Goal: Find specific fact: Locate a discrete piece of known information

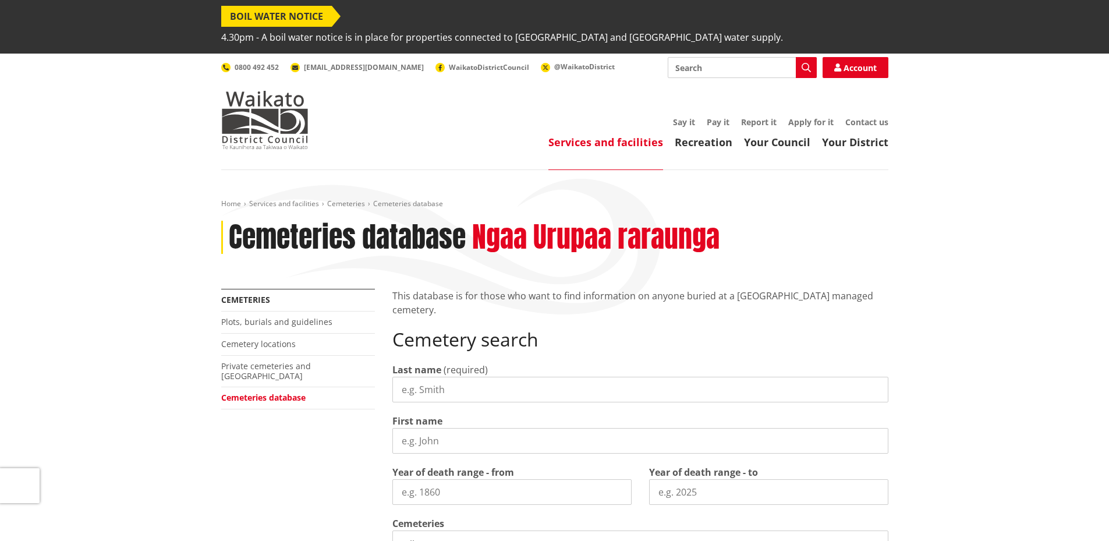
click at [539, 377] on input "Last name" at bounding box center [640, 390] width 496 height 26
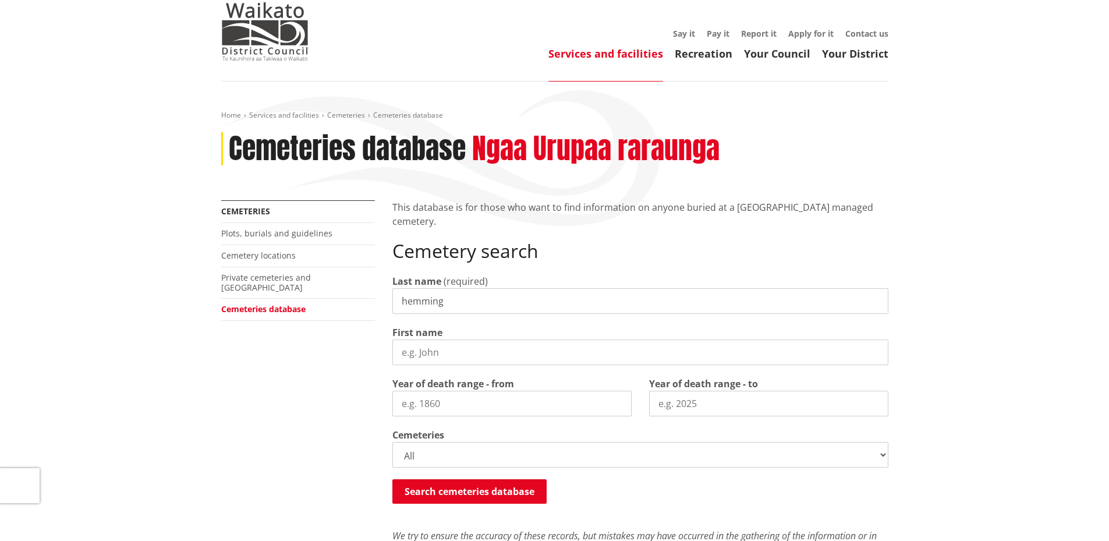
scroll to position [116, 0]
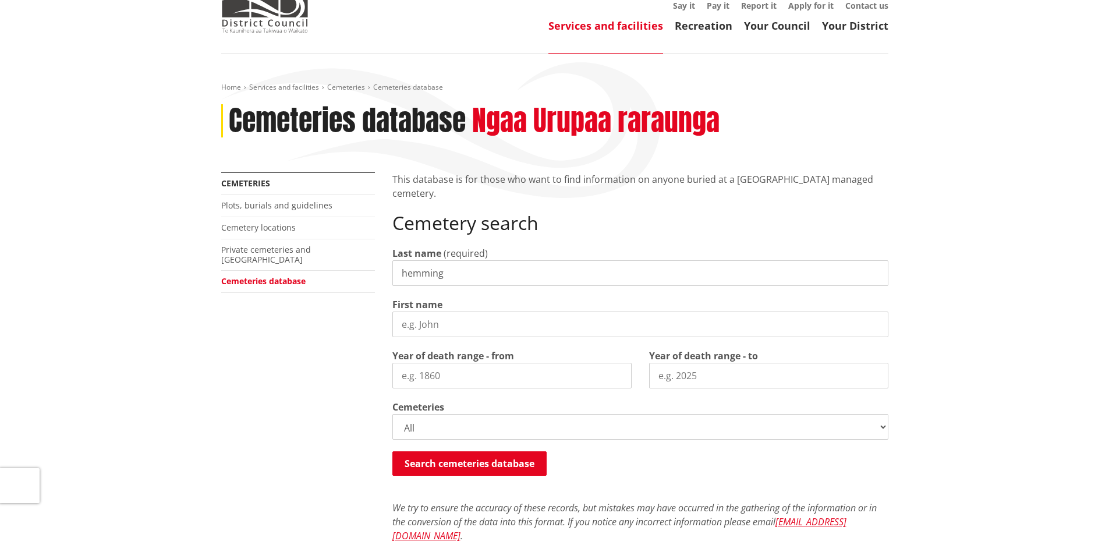
type input "hemming"
click at [441, 414] on select "All Gordonton Ashes Memorial Berm Gordonton Lawn Gordonton Octagonal Ashes Gord…" at bounding box center [640, 427] width 496 height 26
click at [458, 451] on button "Search cemeteries database" at bounding box center [469, 463] width 154 height 24
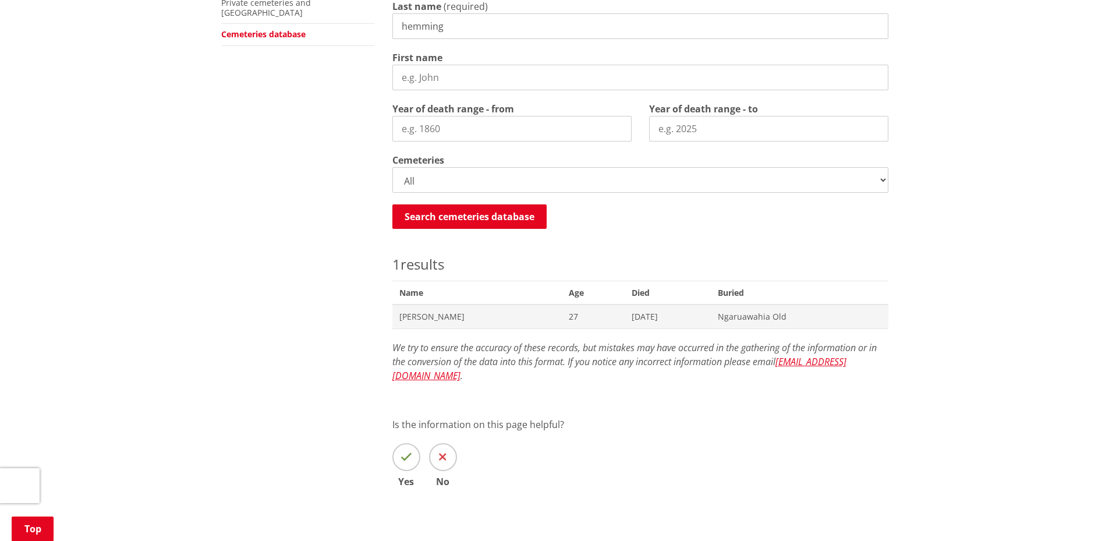
scroll to position [421, 0]
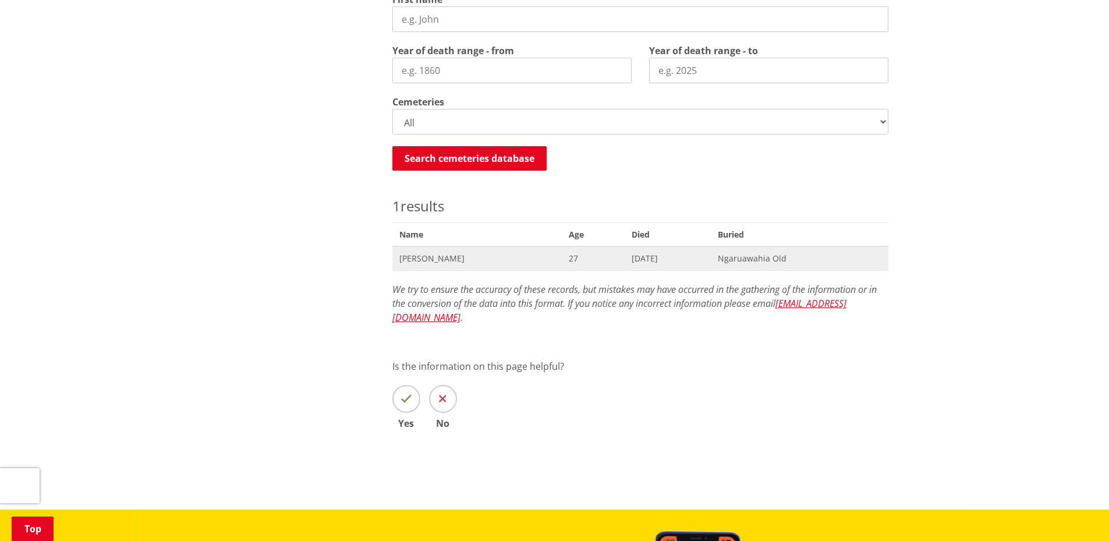
click at [757, 253] on span "Ngaruawahia Old" at bounding box center [800, 259] width 164 height 12
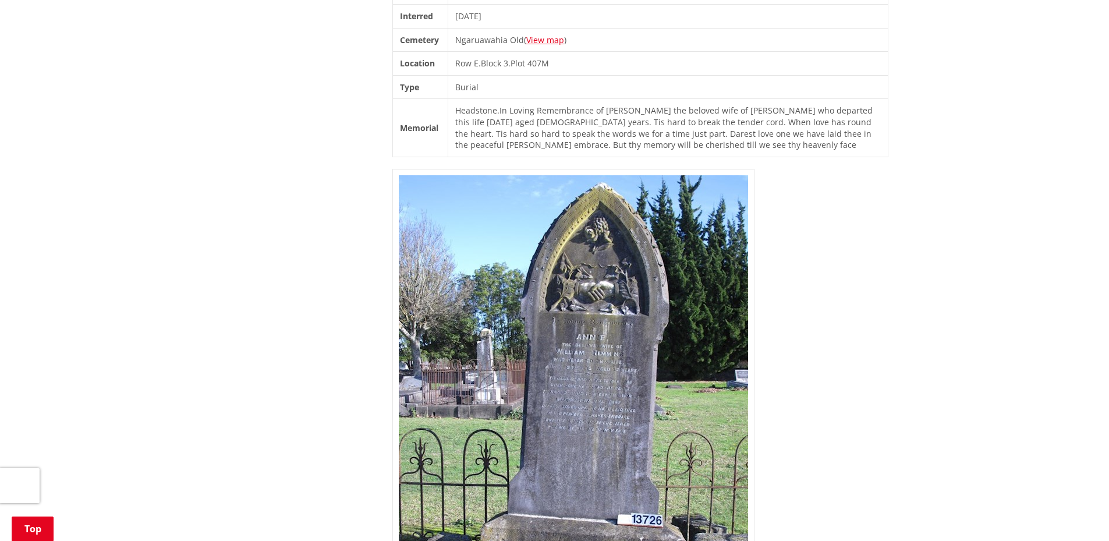
scroll to position [466, 0]
